Goal: Task Accomplishment & Management: Use online tool/utility

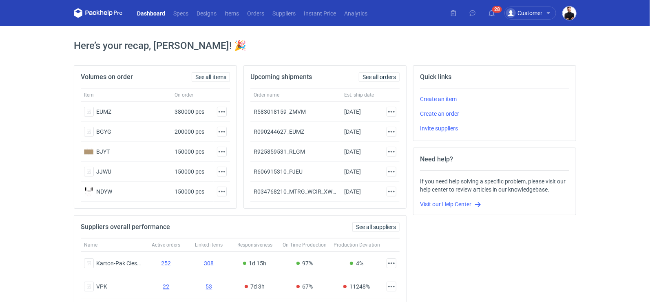
click at [568, 7] on img "button" at bounding box center [568, 13] width 13 height 13
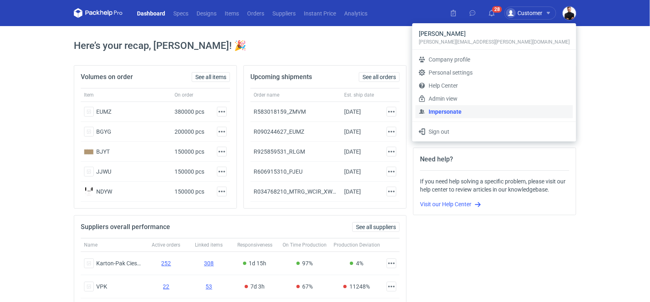
click at [503, 111] on link "Impersonate" at bounding box center [493, 111] width 157 height 13
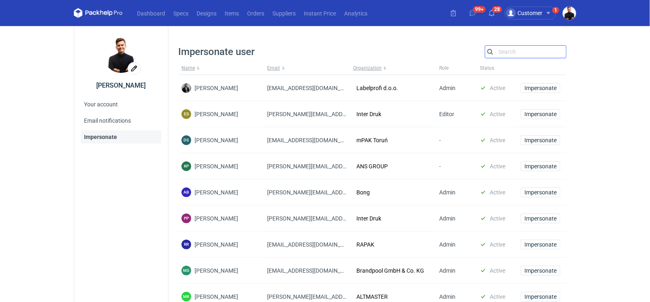
click at [509, 53] on input "Search" at bounding box center [525, 52] width 81 height 10
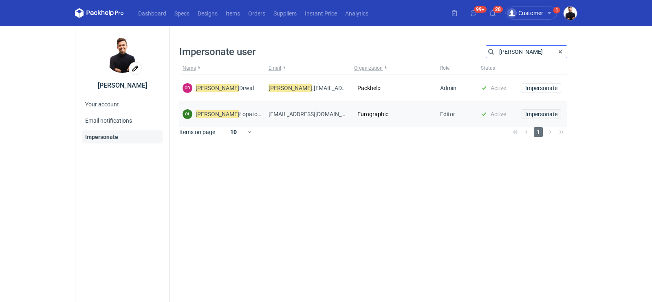
type input "olga"
click at [536, 111] on span "Impersonate" at bounding box center [541, 114] width 32 height 6
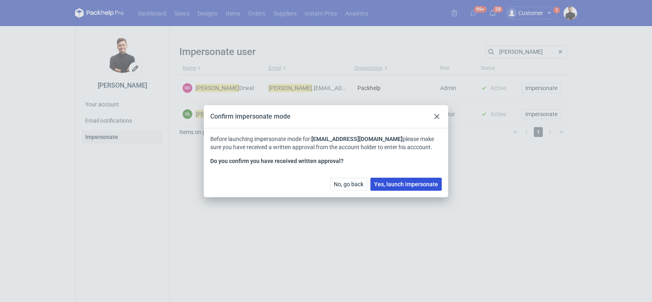
click at [410, 183] on span "Yes, launch impersonate" at bounding box center [406, 184] width 64 height 6
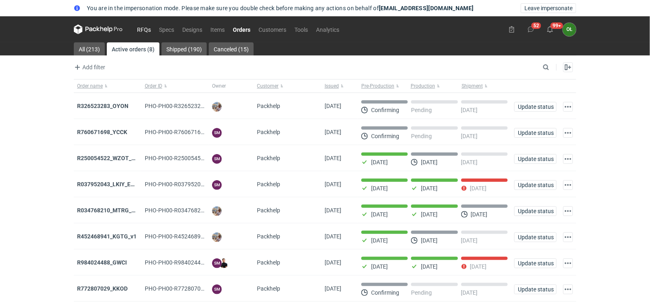
click at [145, 31] on link "RFQs" at bounding box center [144, 29] width 22 height 10
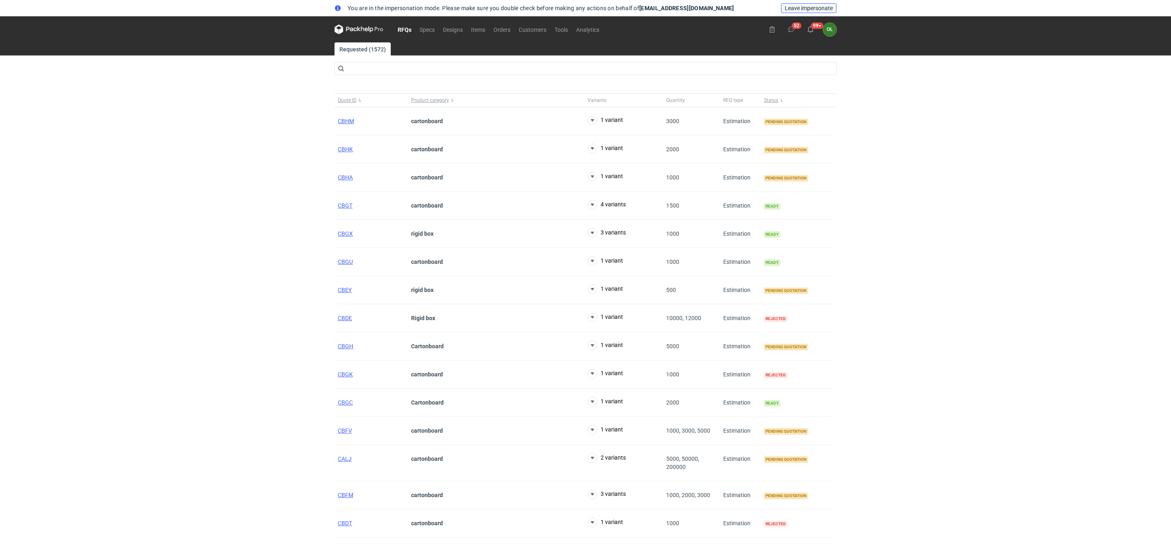
click at [649, 6] on span "Leave impersonate" at bounding box center [809, 8] width 48 height 6
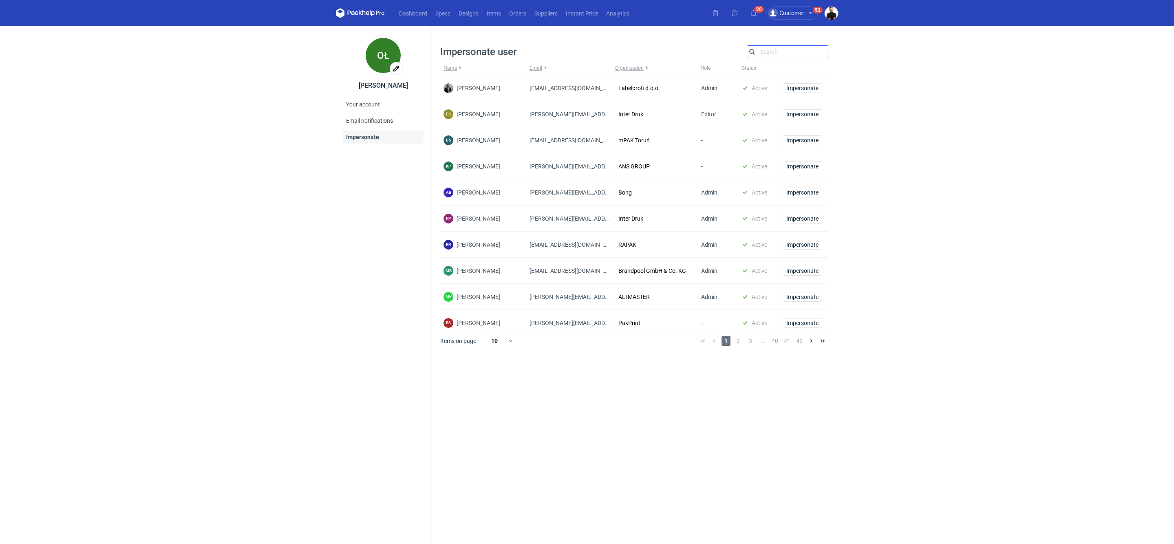
click at [649, 57] on div "Search" at bounding box center [788, 51] width 82 height 13
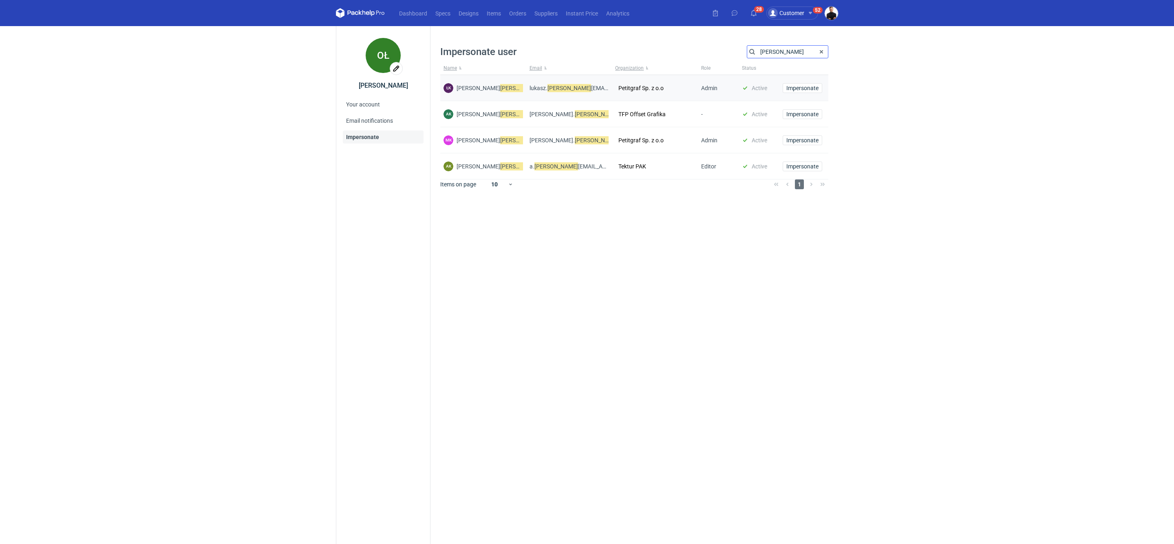
type input "kowal"
click at [463, 87] on span "Łukasz Kowal ski" at bounding box center [489, 88] width 66 height 8
click at [649, 87] on span "Impersonate" at bounding box center [802, 88] width 32 height 6
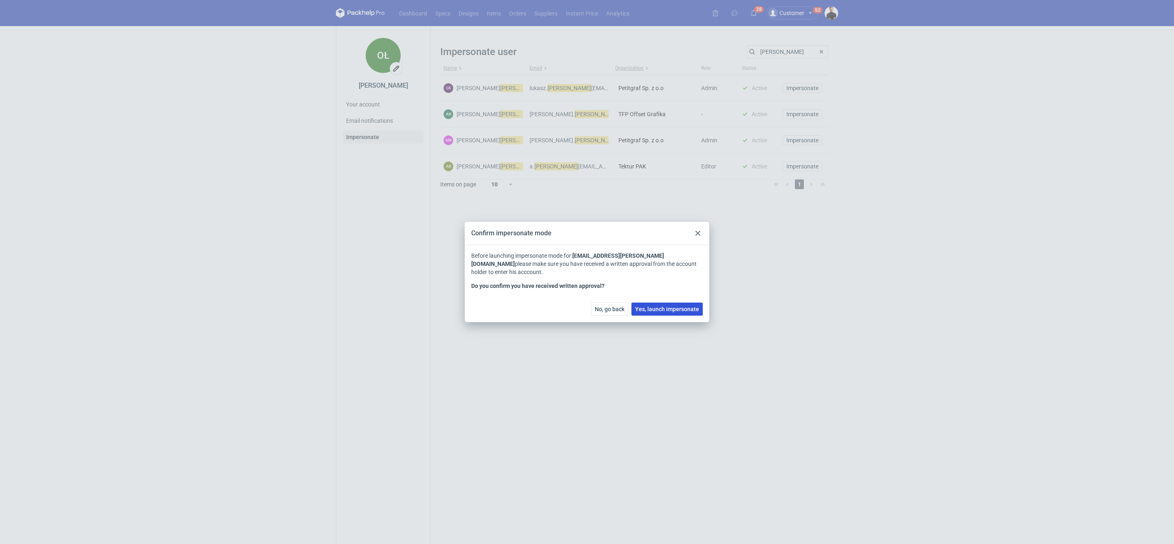
click at [649, 302] on span "Yes, launch impersonate" at bounding box center [667, 309] width 64 height 6
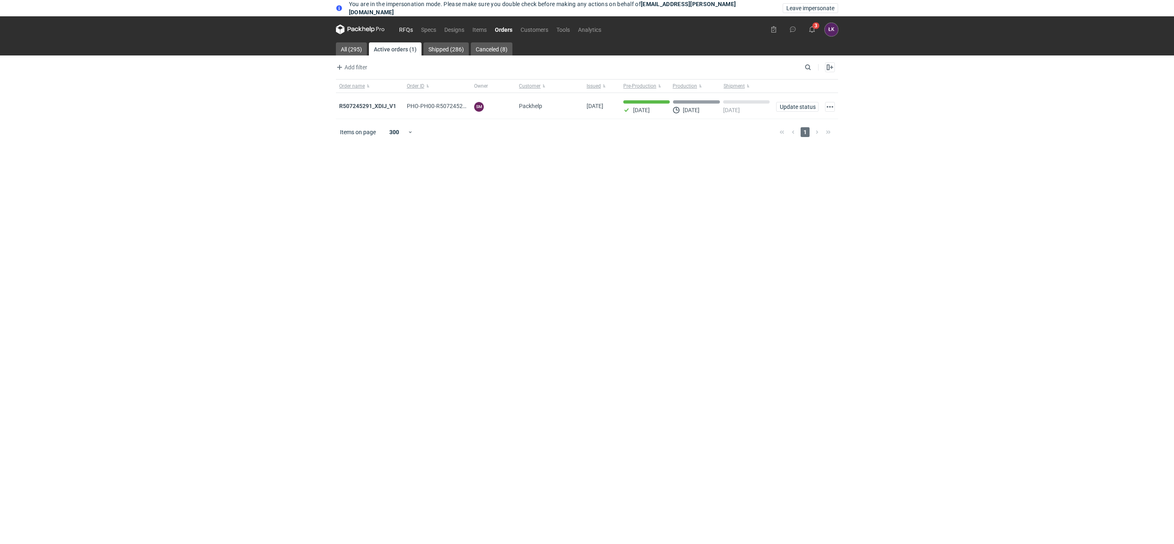
click at [403, 30] on link "RFQs" at bounding box center [406, 29] width 22 height 10
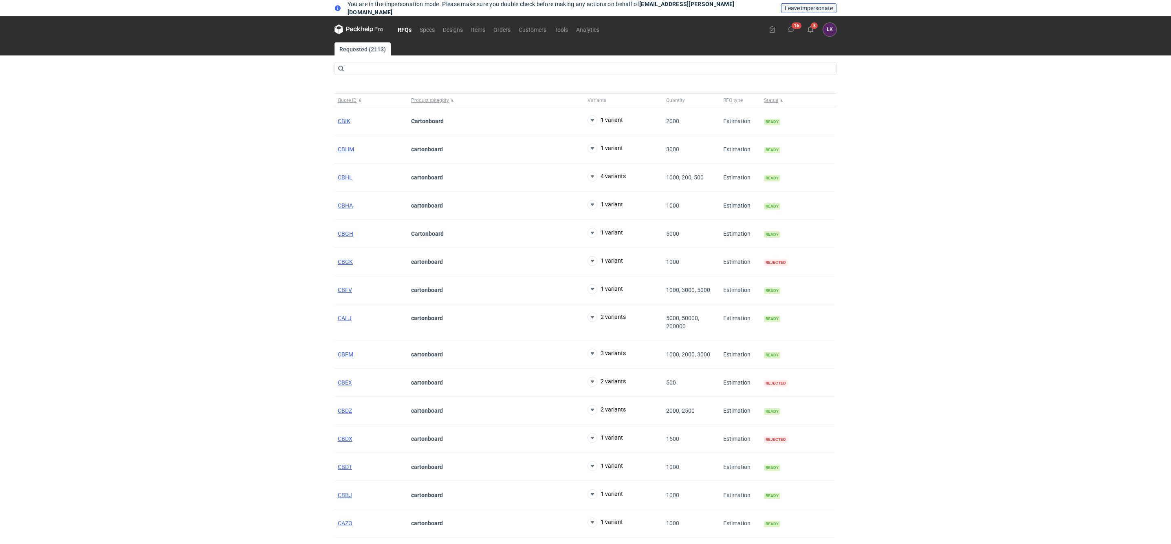
click at [807, 7] on span "Leave impersonate" at bounding box center [809, 8] width 48 height 6
